Goal: Information Seeking & Learning: Learn about a topic

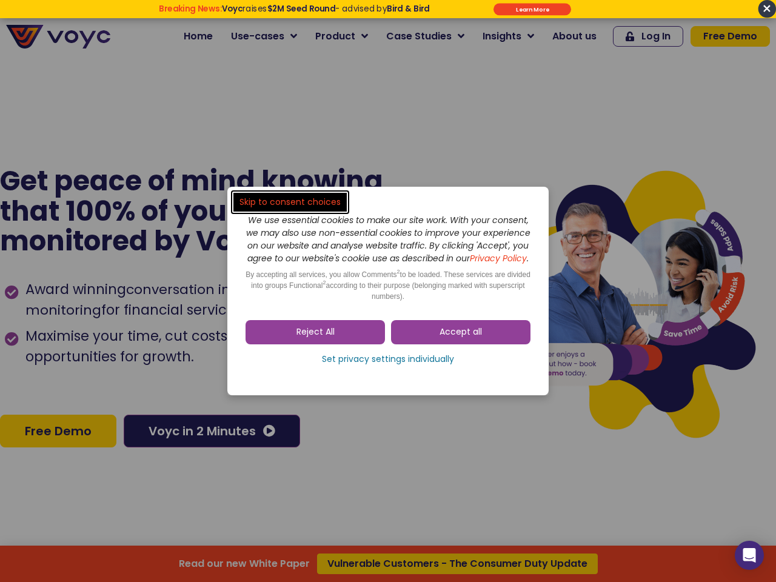
click at [461, 338] on span "Accept all" at bounding box center [461, 332] width 42 height 12
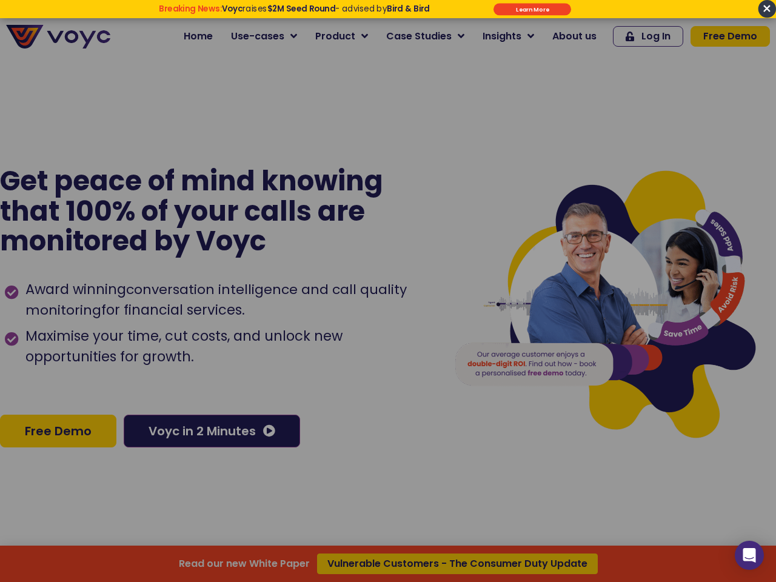
click at [315, 338] on div at bounding box center [388, 291] width 776 height 582
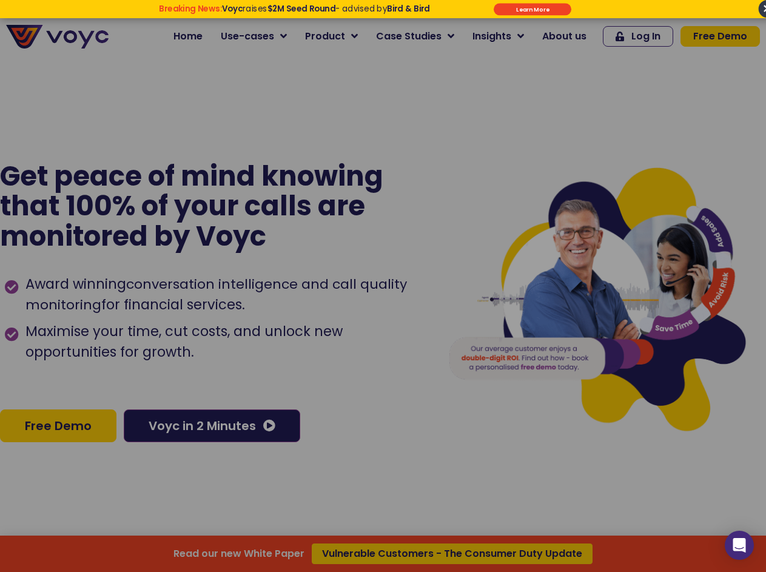
click at [388, 366] on div "Read our new White Paper Vulnerable Customers - The Consumer Duty Update" at bounding box center [383, 286] width 766 height 572
